Goal: Information Seeking & Learning: Learn about a topic

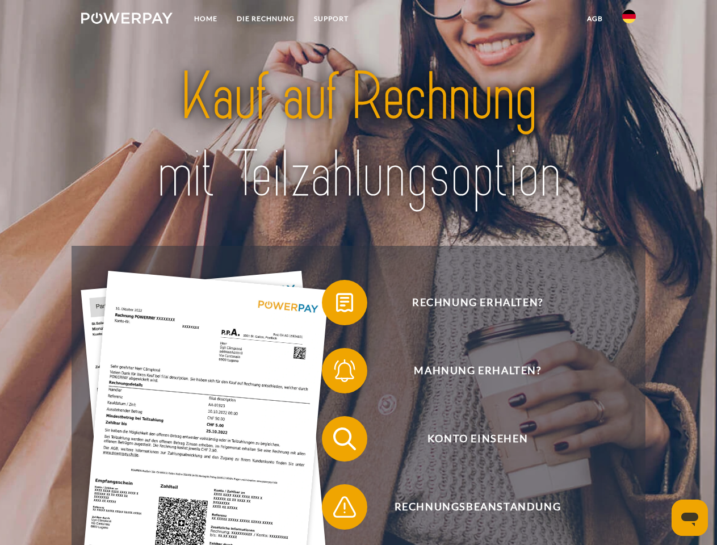
click at [127, 20] on img at bounding box center [126, 17] width 91 height 11
click at [629, 20] on img at bounding box center [630, 17] width 14 height 14
click at [595, 19] on link "agb" at bounding box center [595, 19] width 35 height 20
click at [336, 305] on span at bounding box center [327, 302] width 57 height 57
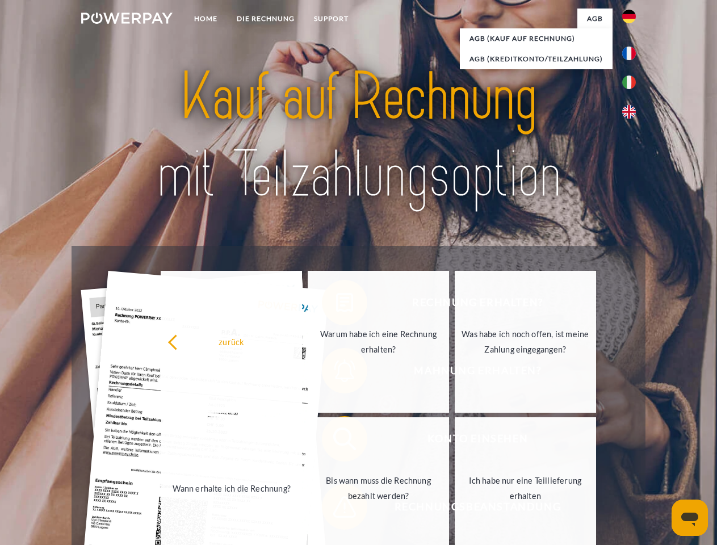
click at [302, 441] on link "Wann erhalte ich die Rechnung?" at bounding box center [231, 488] width 141 height 142
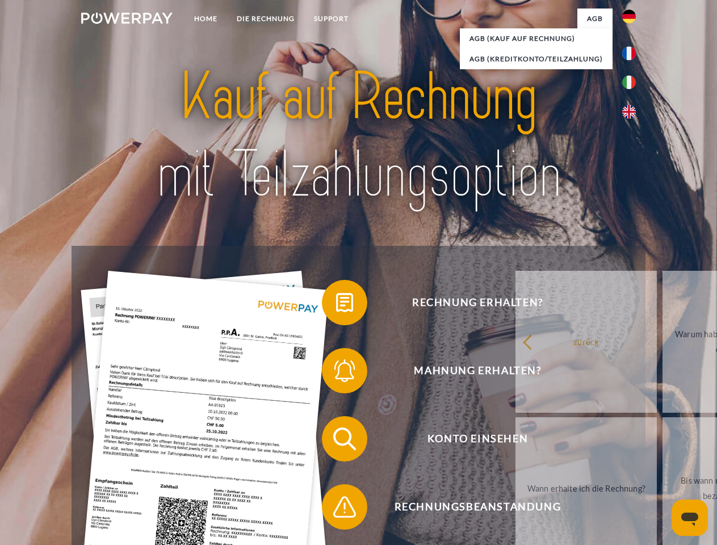
click at [336, 509] on span at bounding box center [327, 507] width 57 height 57
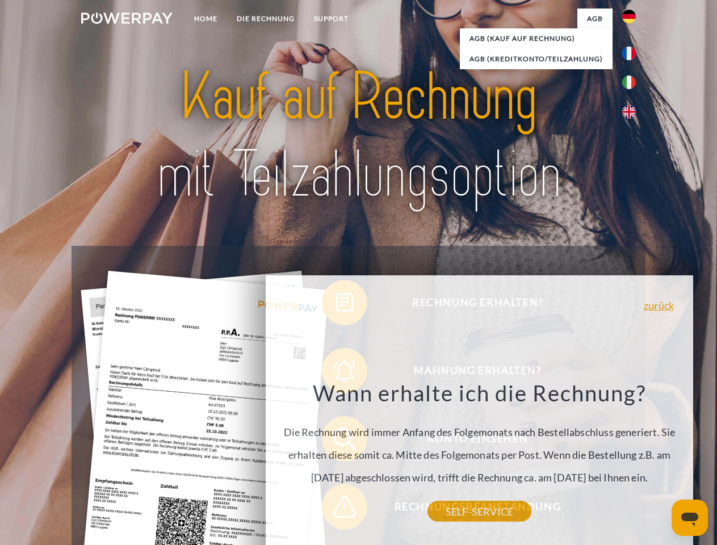
click at [690, 518] on icon "Messaging-Fenster öffnen" at bounding box center [690, 520] width 17 height 14
